Goal: Navigation & Orientation: Find specific page/section

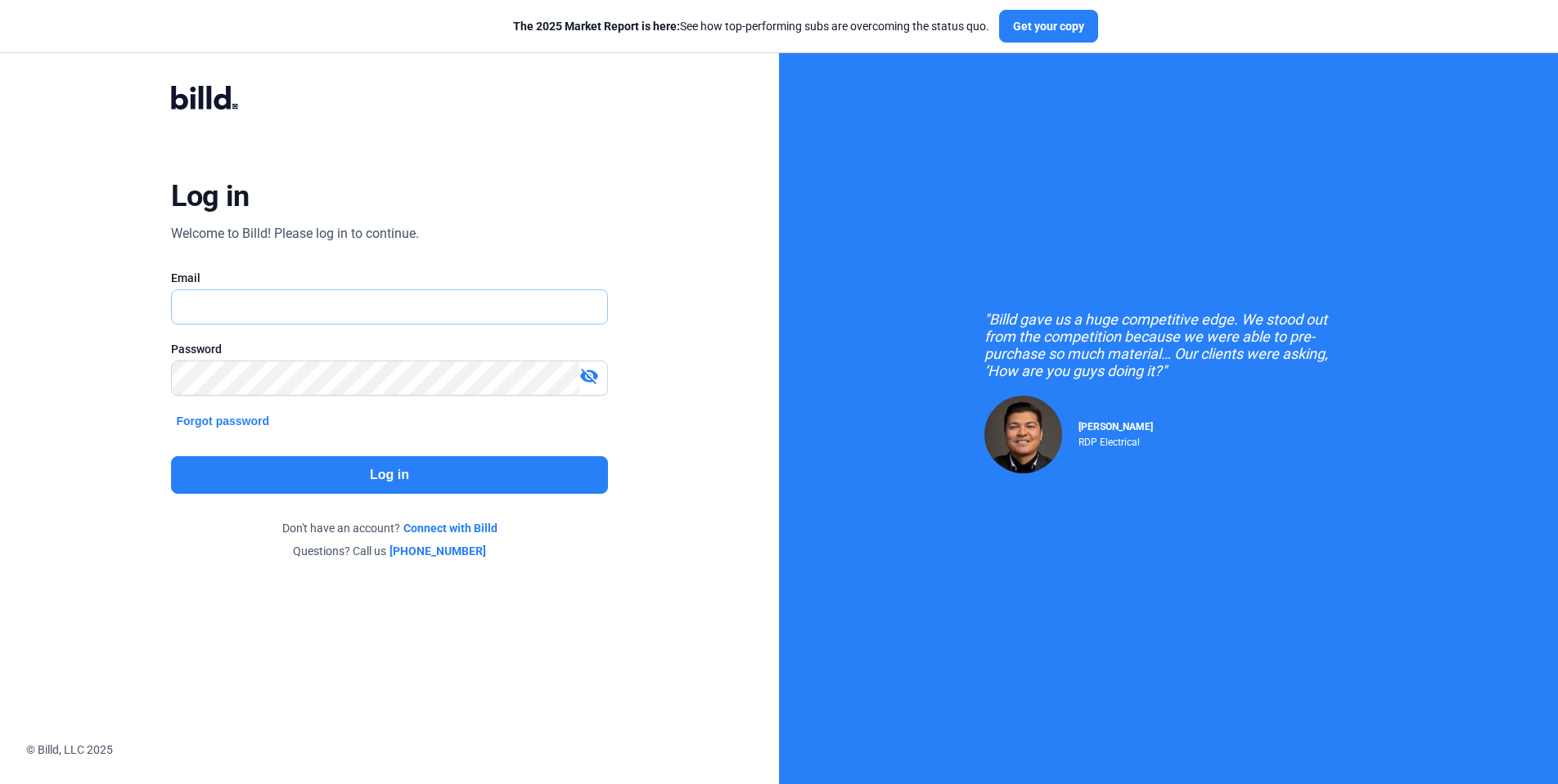
click at [374, 301] on input "text" at bounding box center [380, 307] width 416 height 34
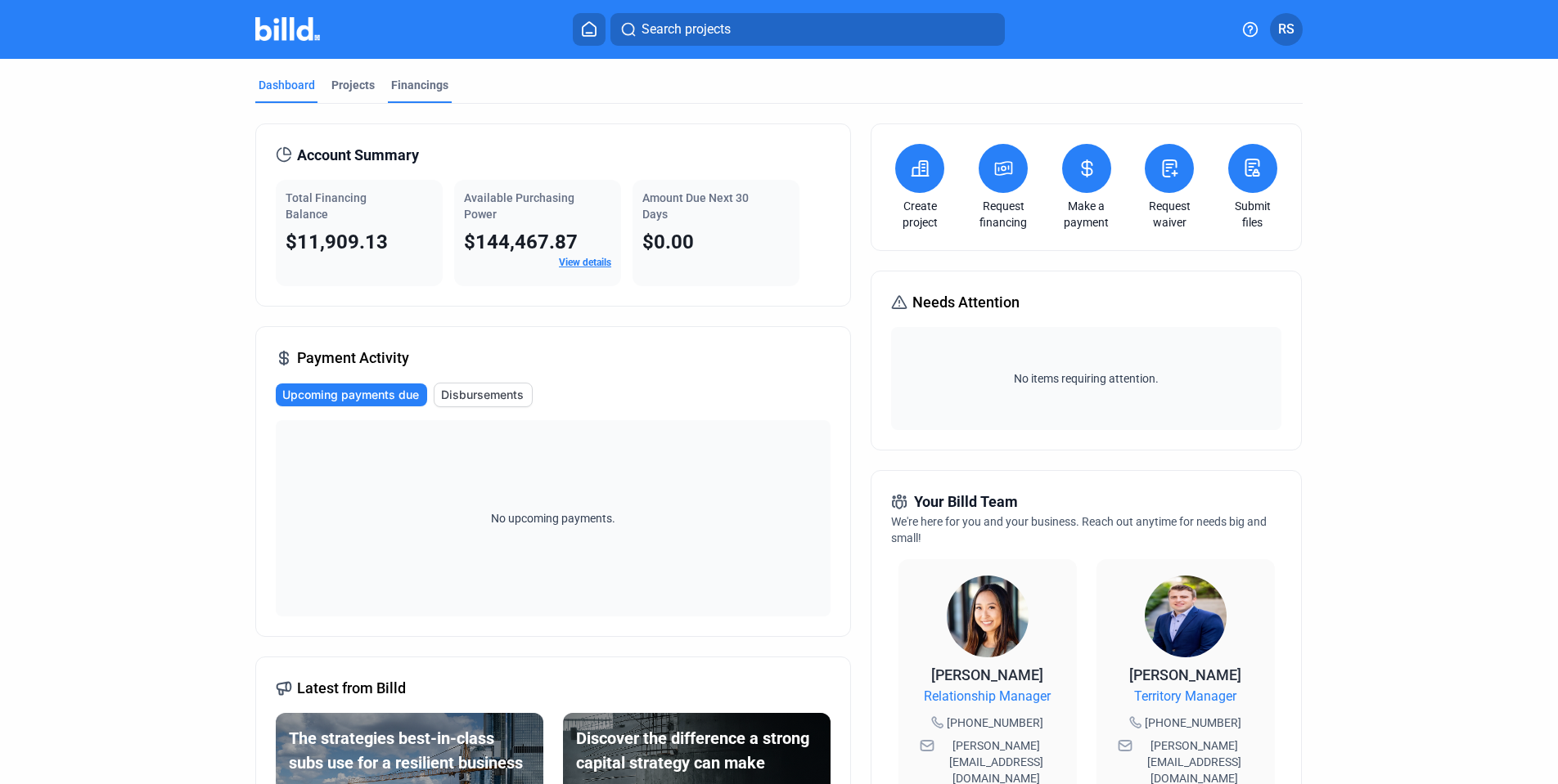
click at [410, 87] on div "Financings" at bounding box center [420, 85] width 57 height 17
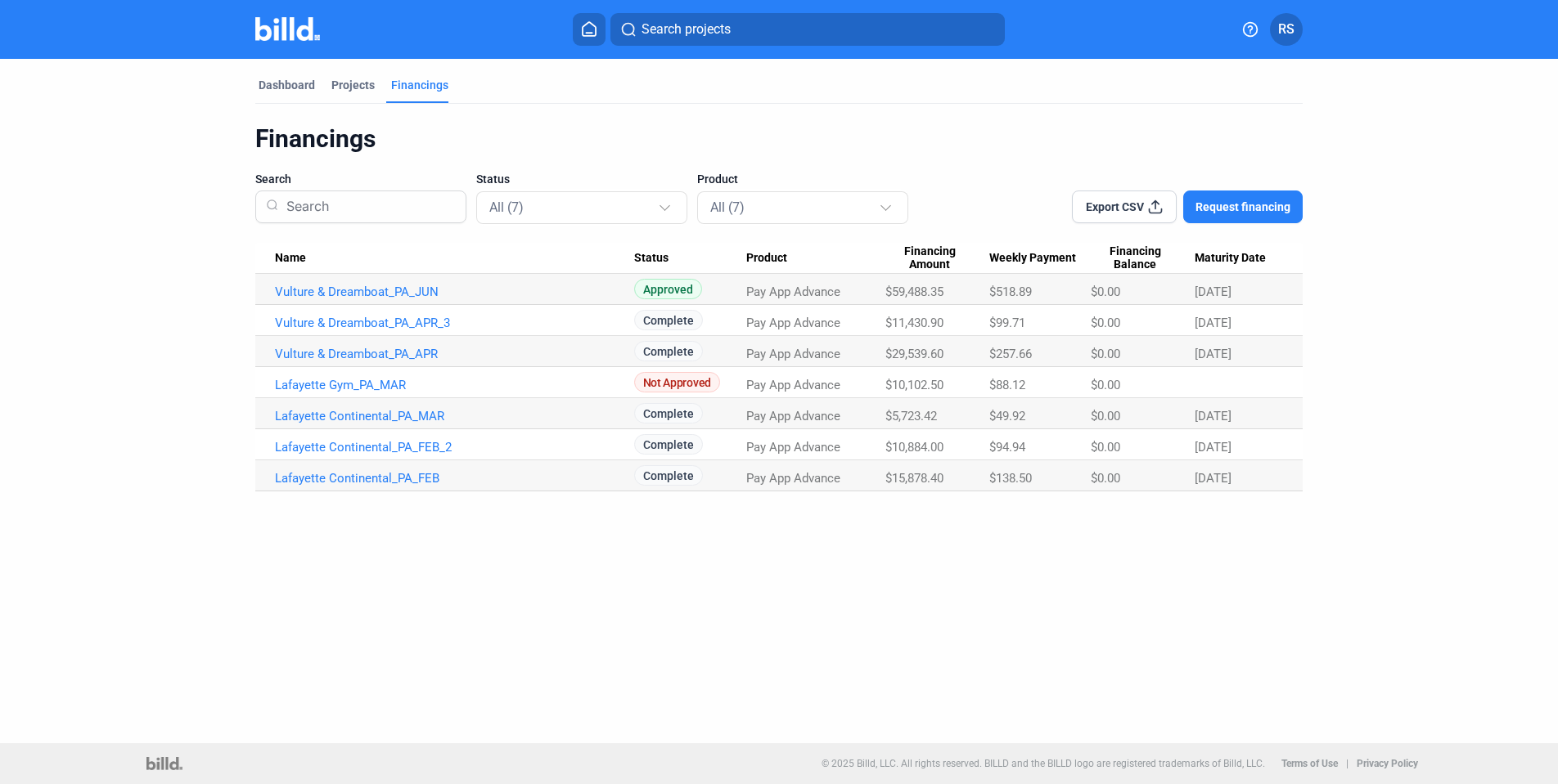
click at [292, 76] on mat-tab-group "Dashboard Projects Financings Financings Search Status All (7) Product All (7) …" at bounding box center [779, 275] width 1047 height 433
click at [354, 84] on div "Projects" at bounding box center [352, 85] width 43 height 17
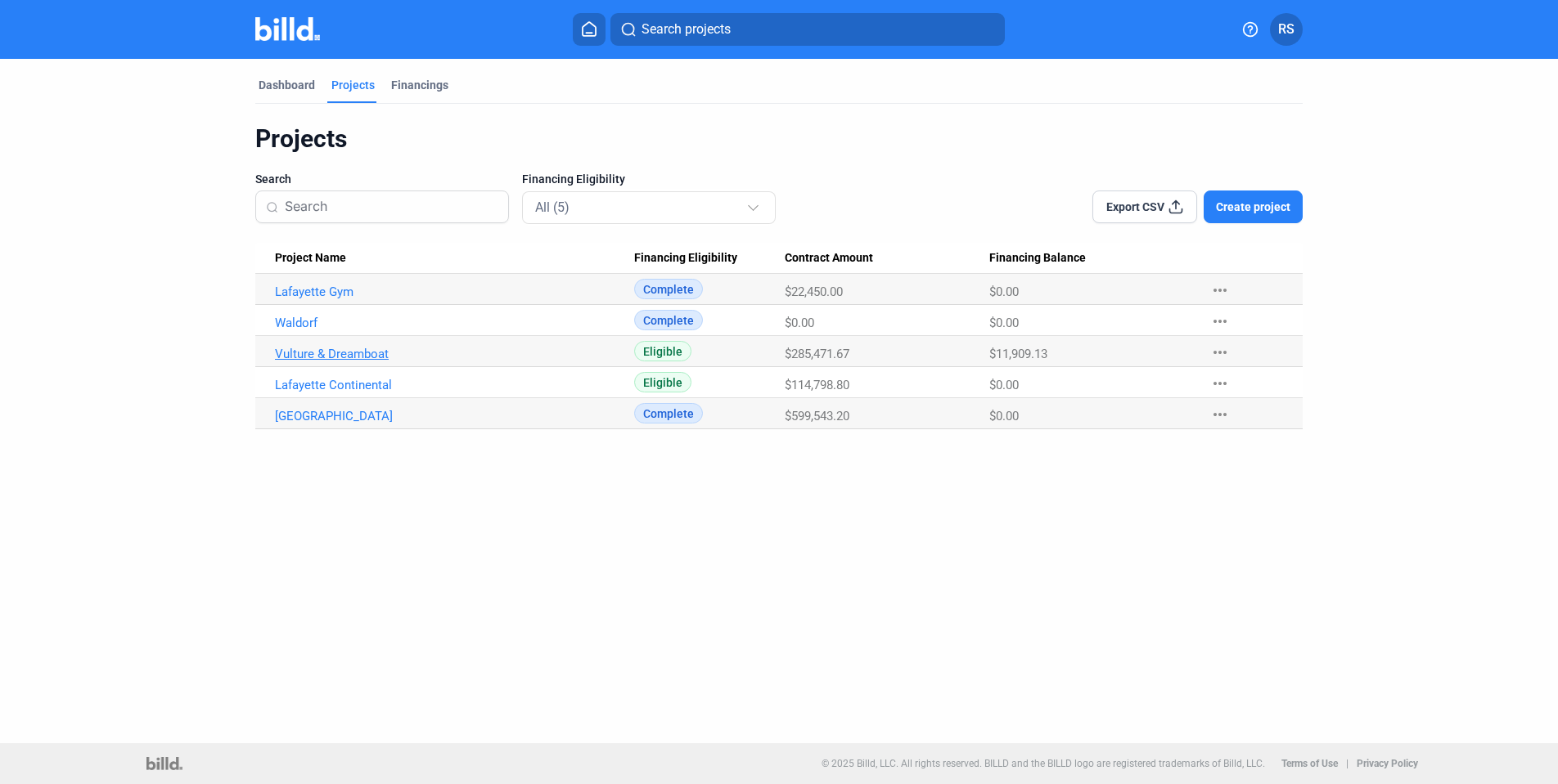
click at [360, 358] on link "Vulture & Dreamboat" at bounding box center [454, 354] width 359 height 15
